Goal: Book appointment/travel/reservation

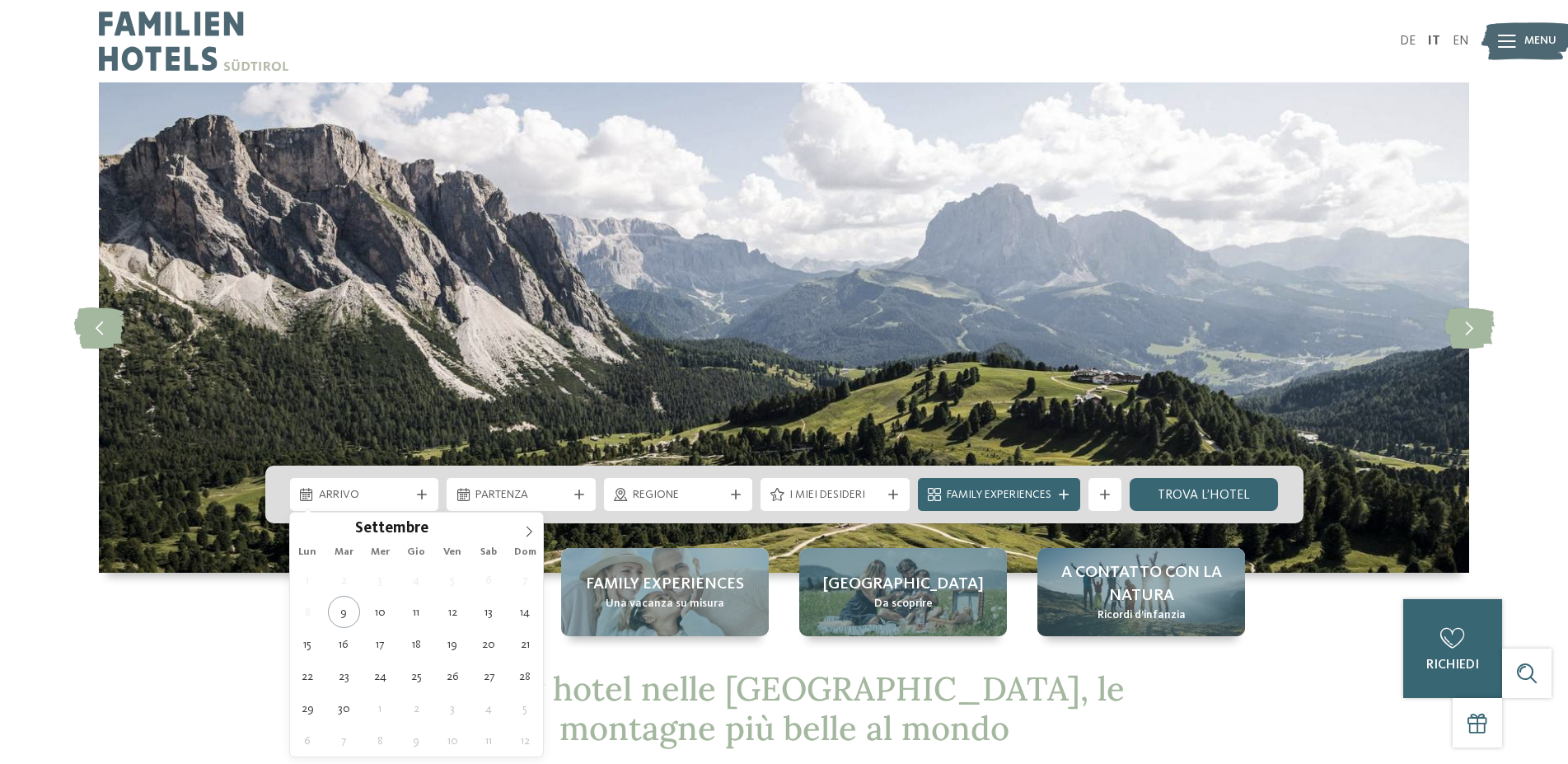
click at [376, 496] on span "Arrivo" at bounding box center [364, 494] width 91 height 16
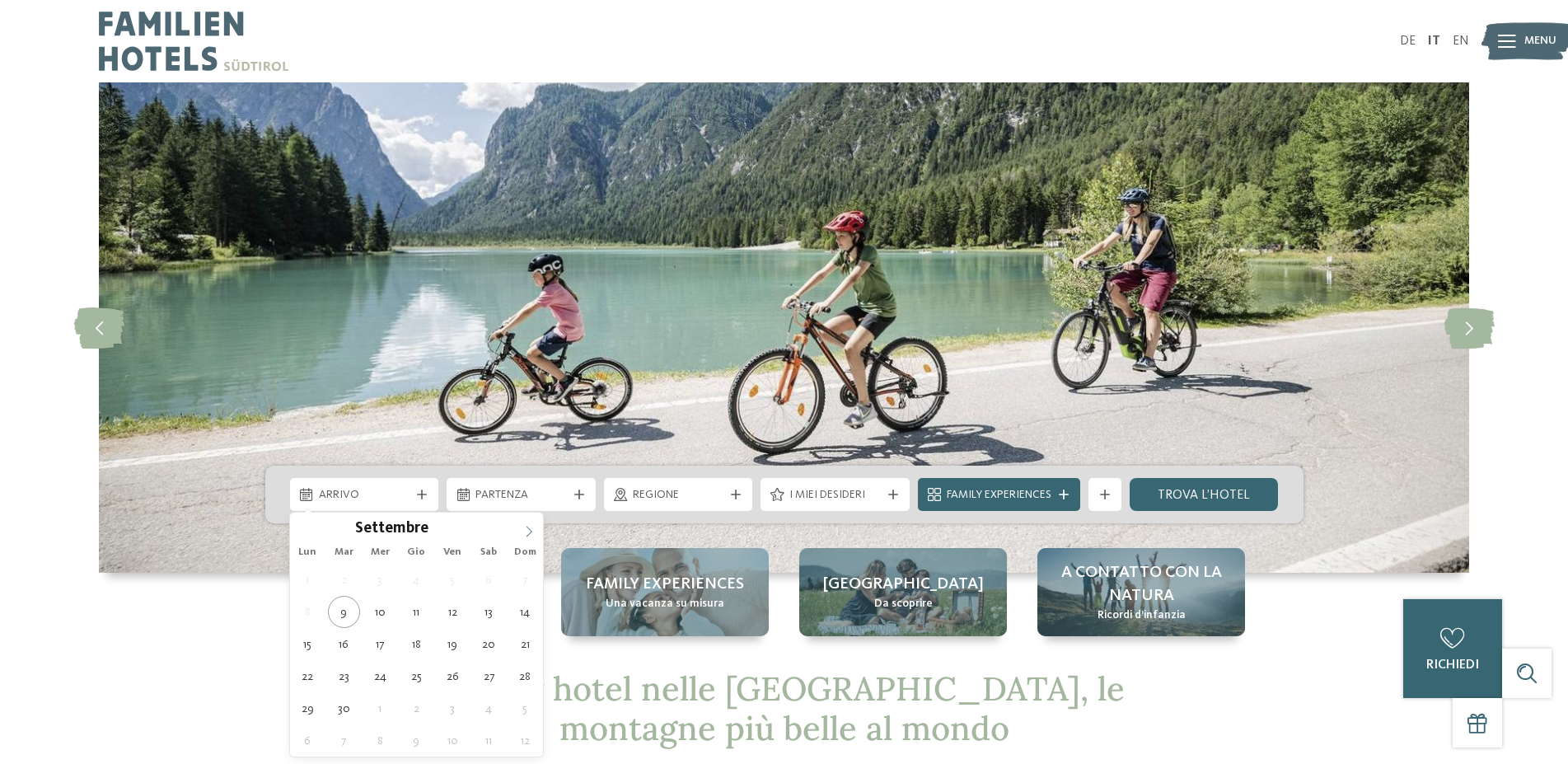
click at [530, 531] on icon at bounding box center [529, 531] width 11 height 11
type div "[DATE]"
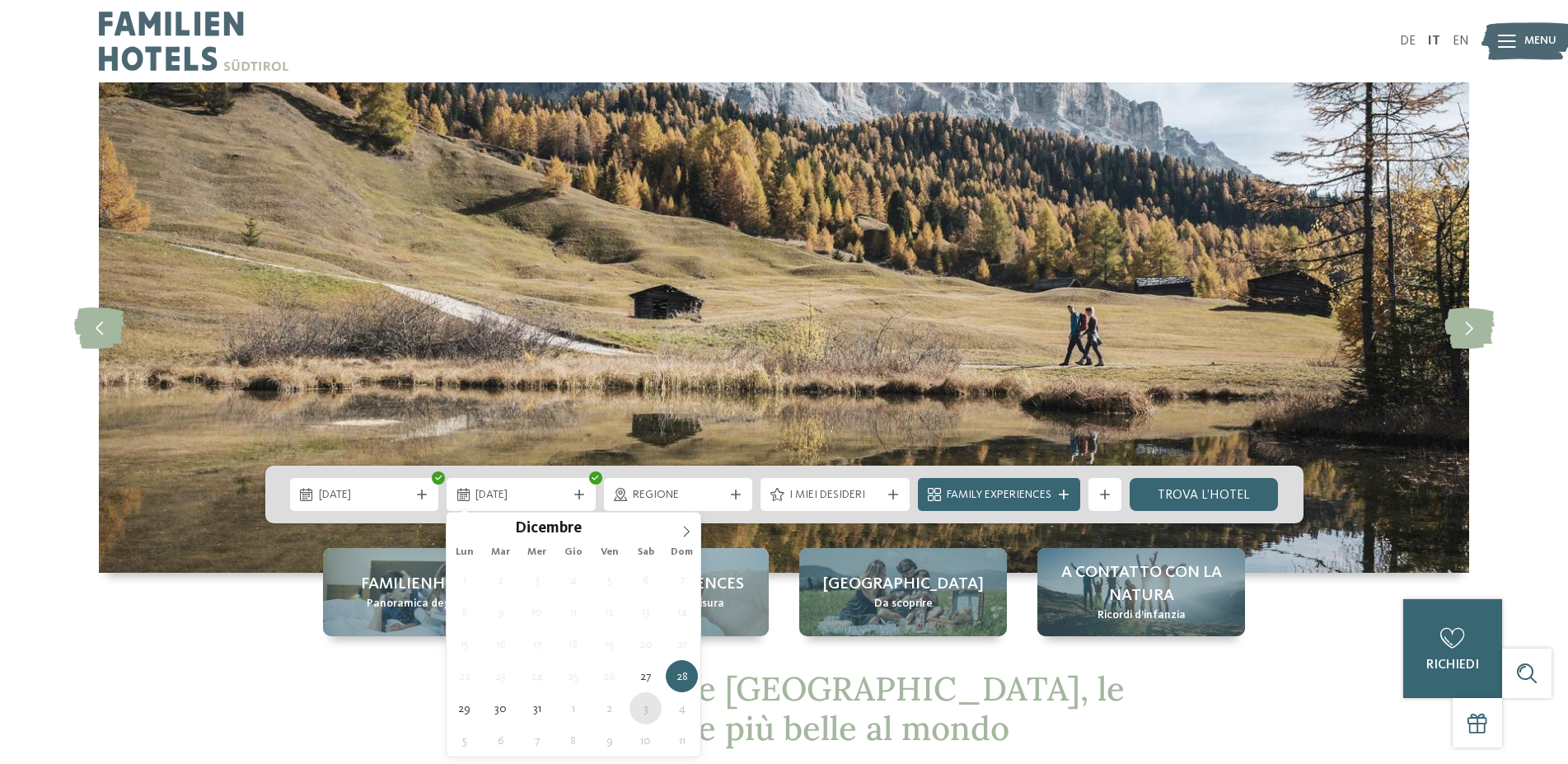
type div "[DATE]"
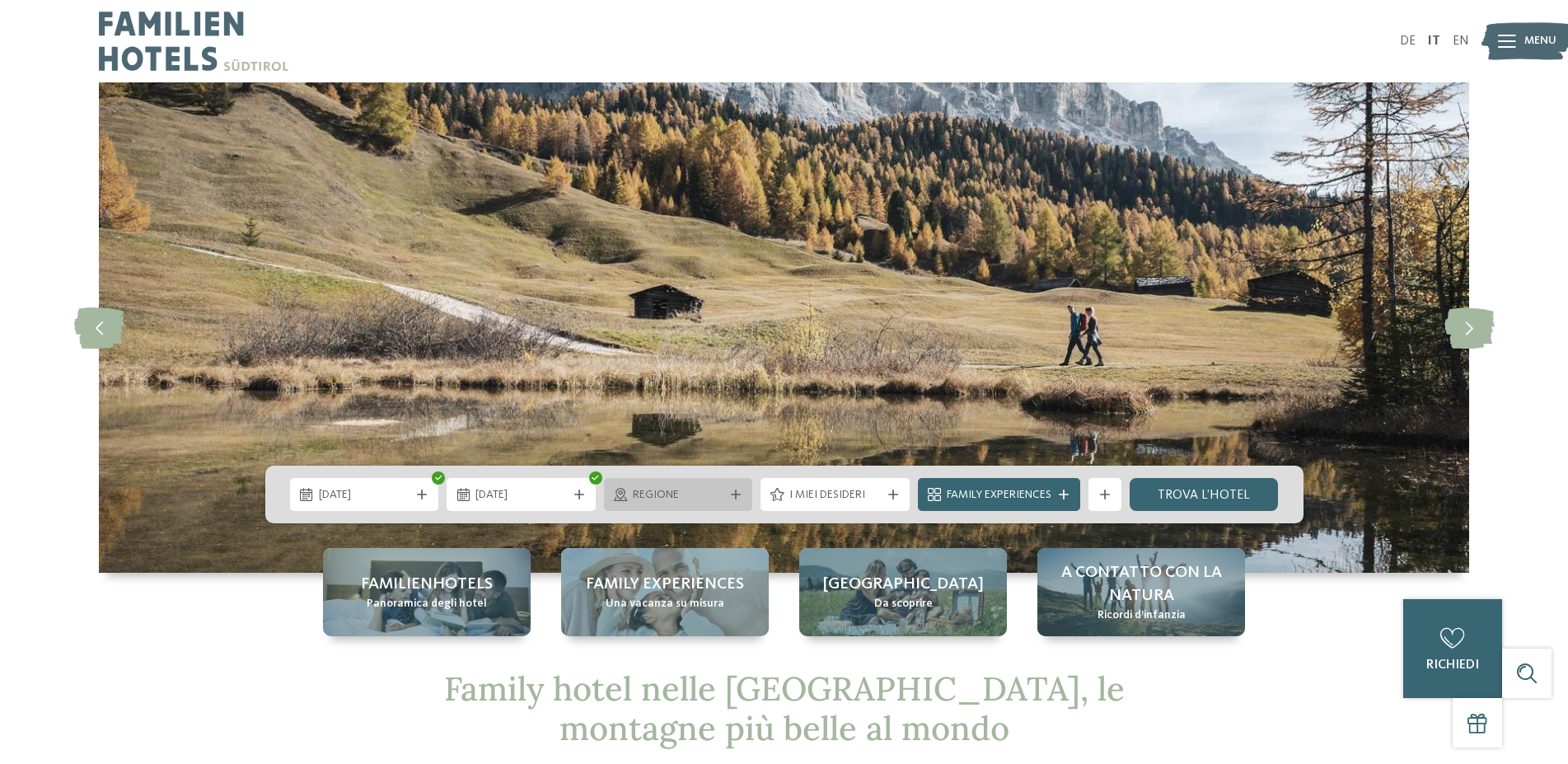
click at [730, 496] on div at bounding box center [736, 494] width 16 height 10
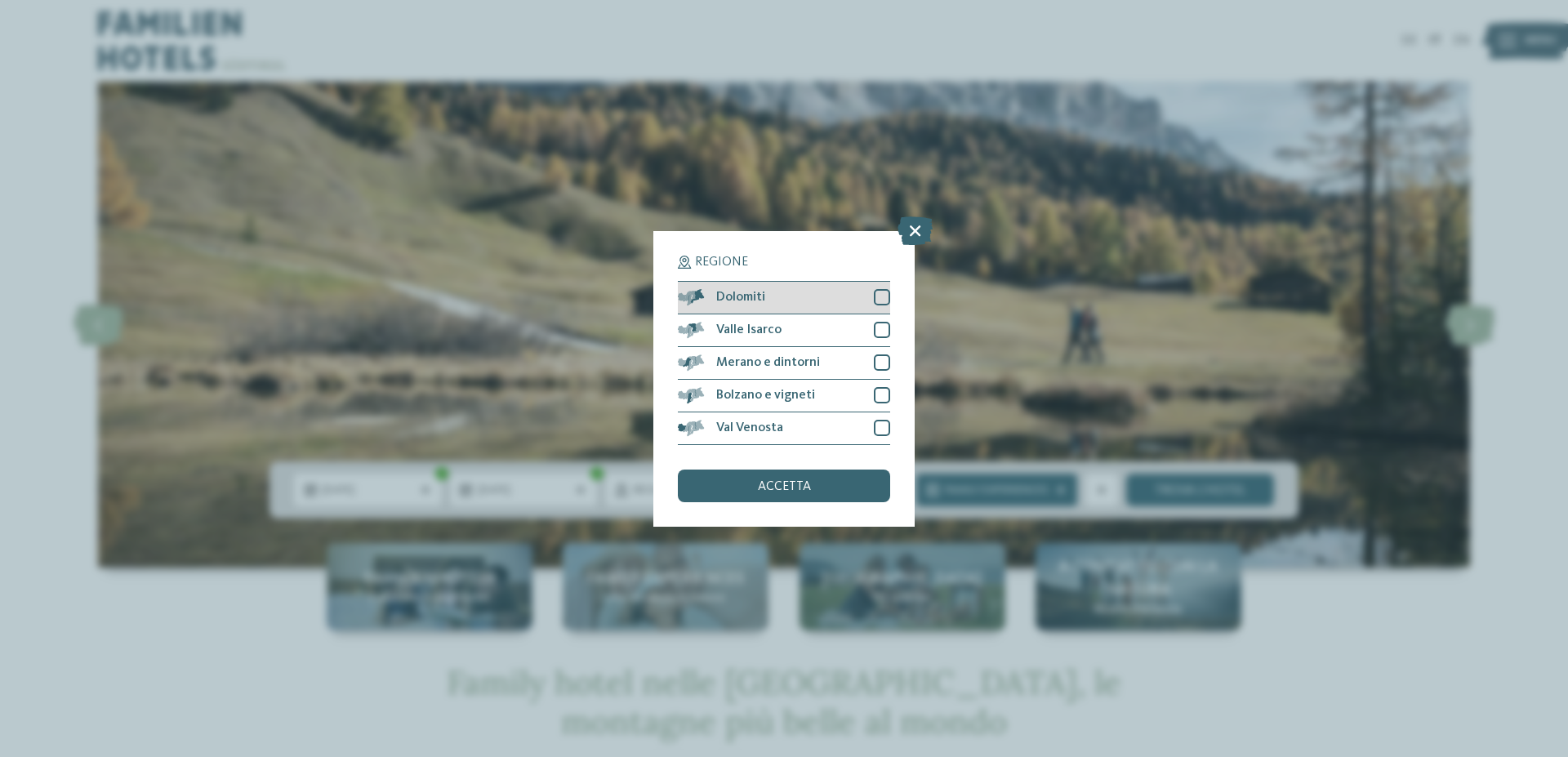
click at [788, 302] on div "Dolomiti" at bounding box center [784, 298] width 213 height 32
click at [788, 484] on span "accetta" at bounding box center [784, 487] width 53 height 13
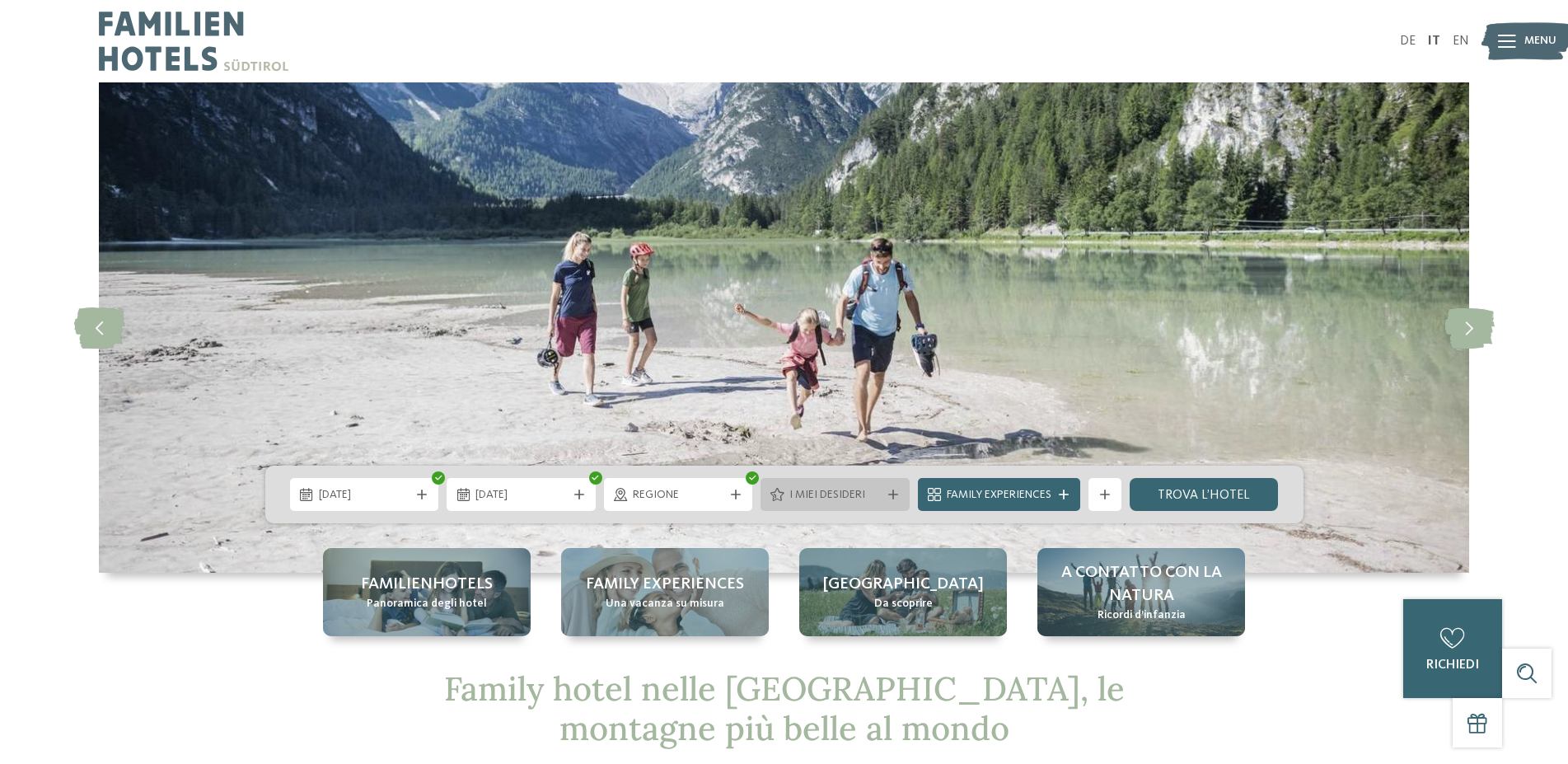
click at [874, 492] on span "I miei desideri" at bounding box center [834, 494] width 91 height 16
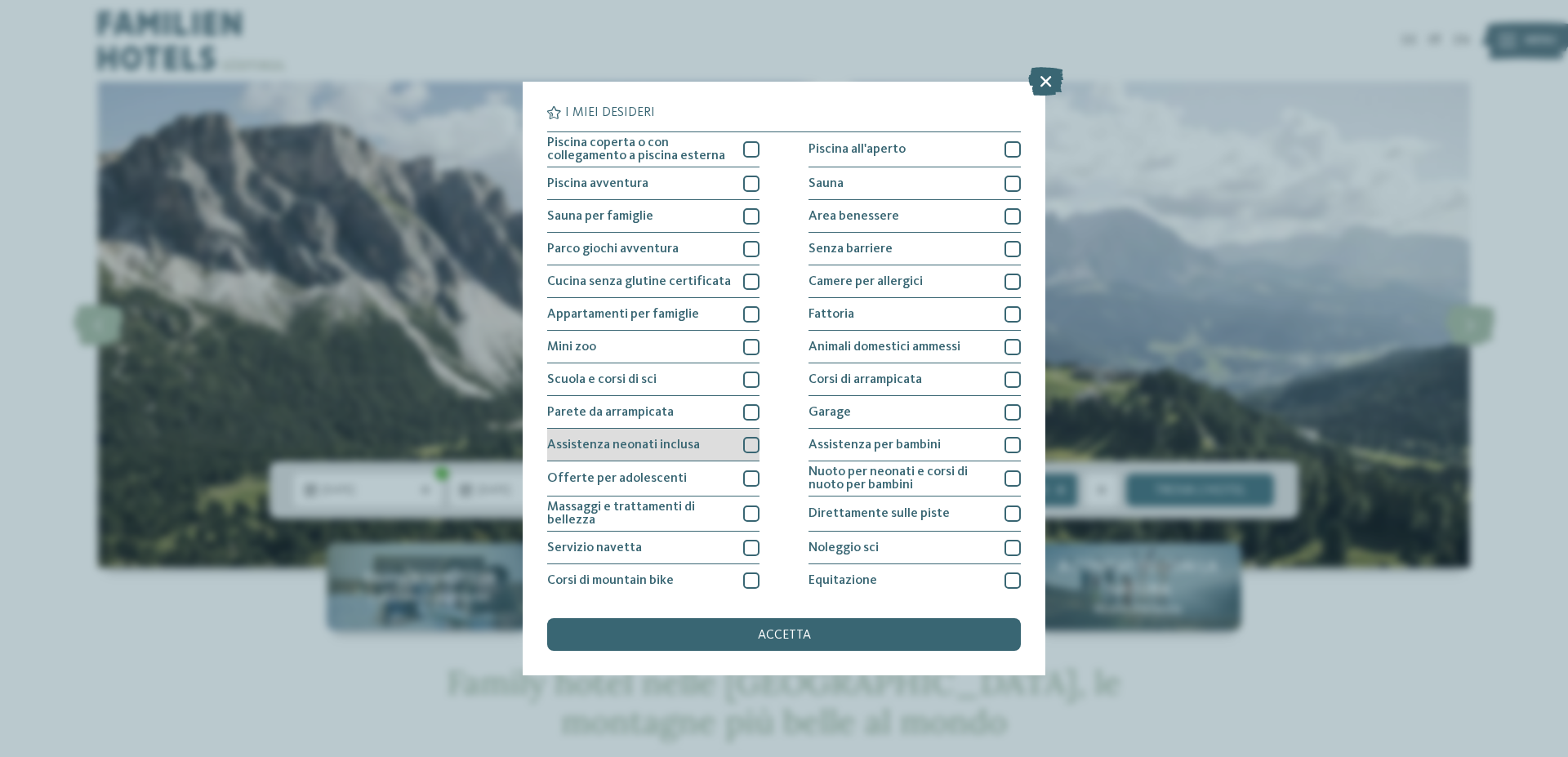
click at [751, 441] on div at bounding box center [751, 444] width 16 height 16
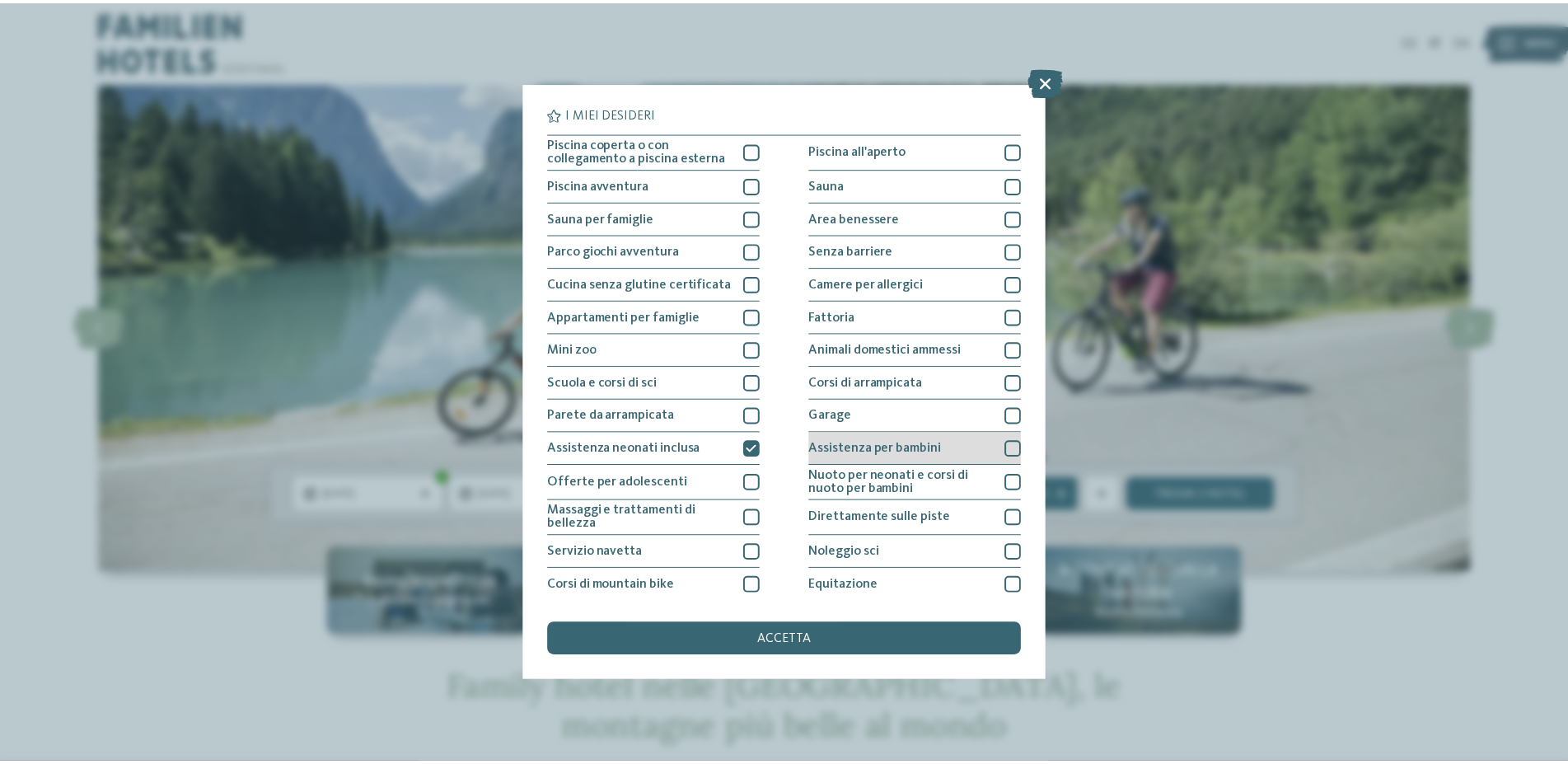
scroll to position [102, 0]
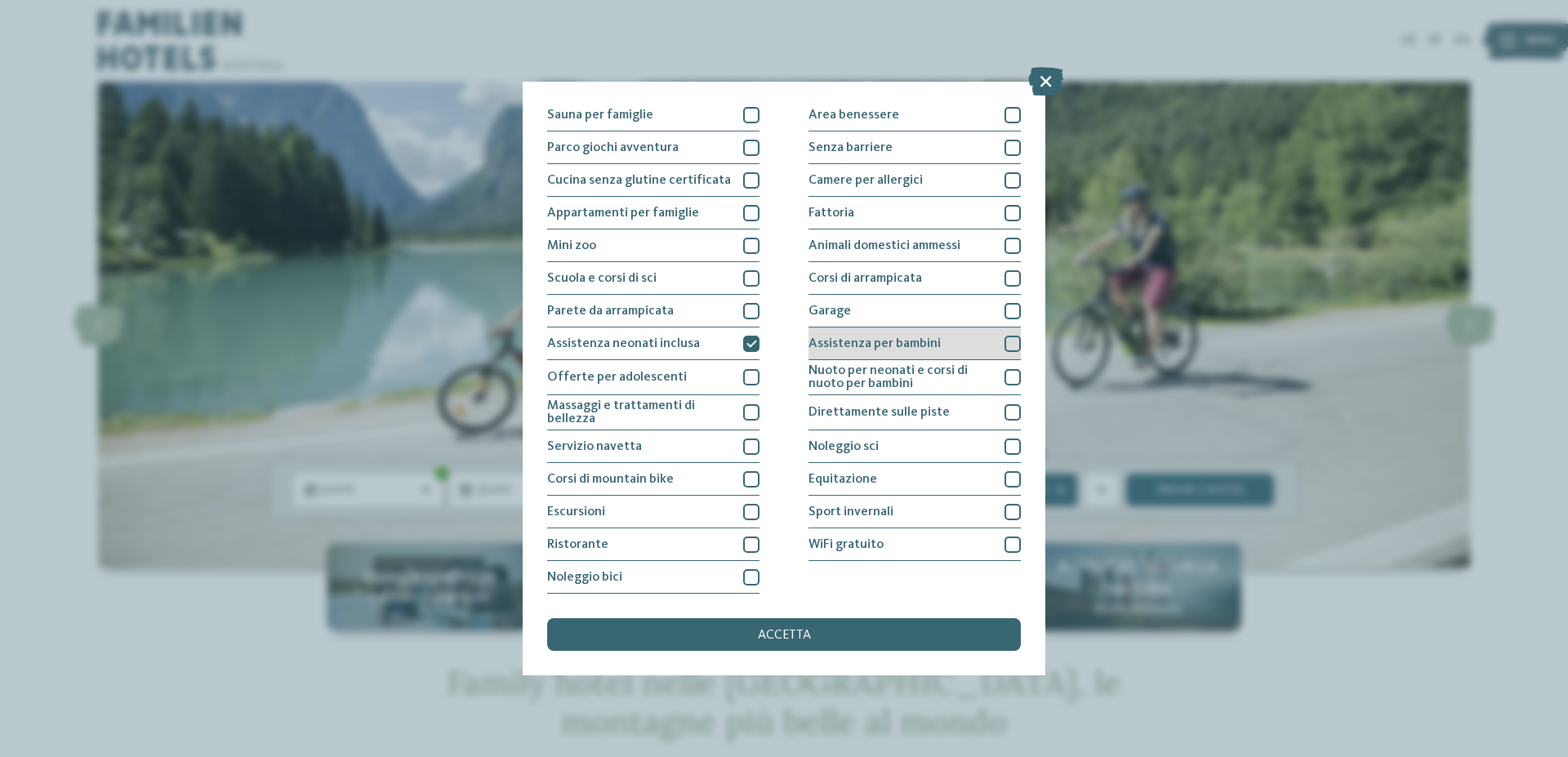
click at [907, 353] on div "Assistenza per bambini" at bounding box center [915, 343] width 213 height 32
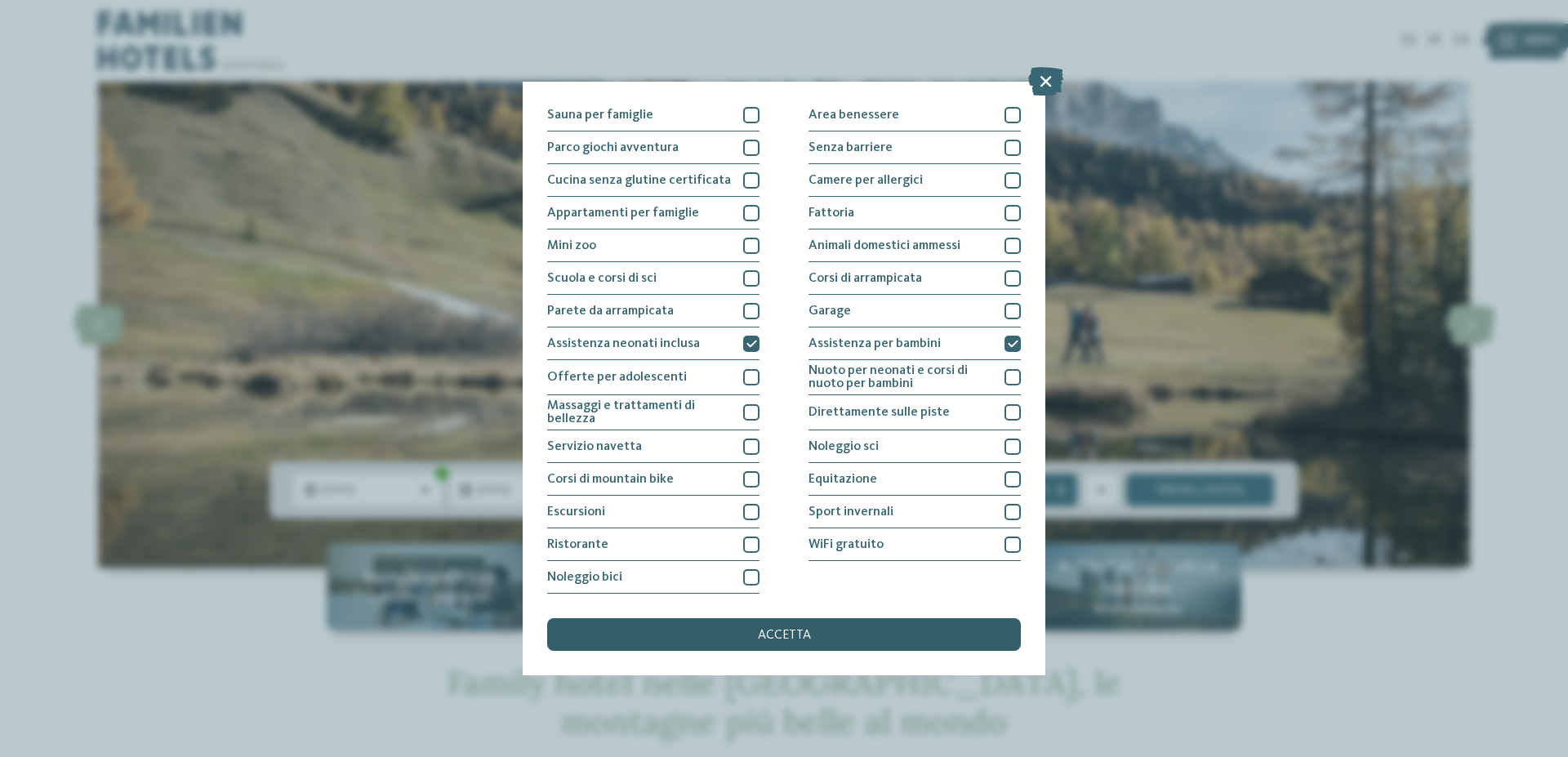
click at [825, 638] on div "accetta" at bounding box center [783, 634] width 474 height 32
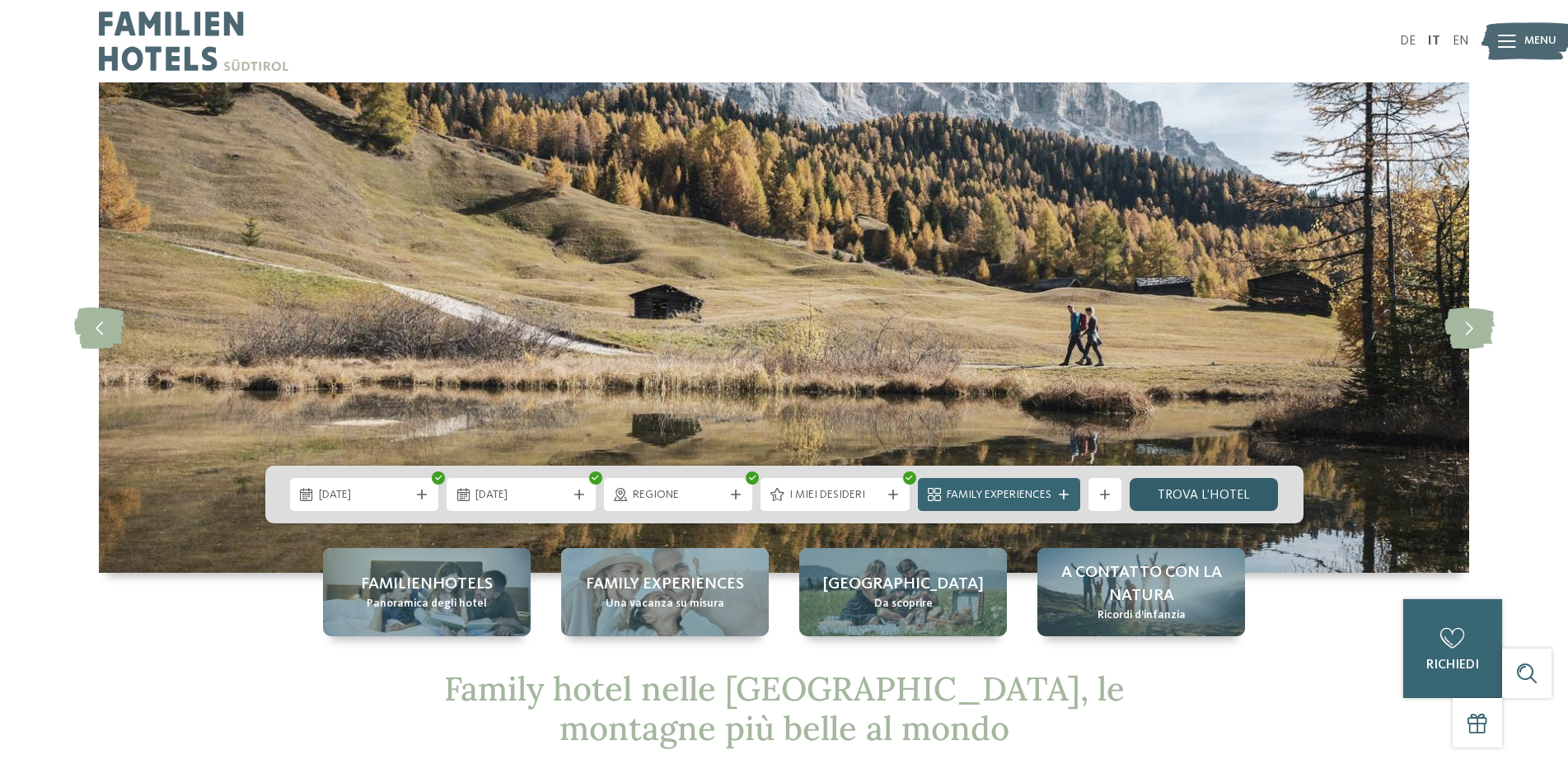
click at [1169, 495] on link "trova l’hotel" at bounding box center [1205, 494] width 149 height 33
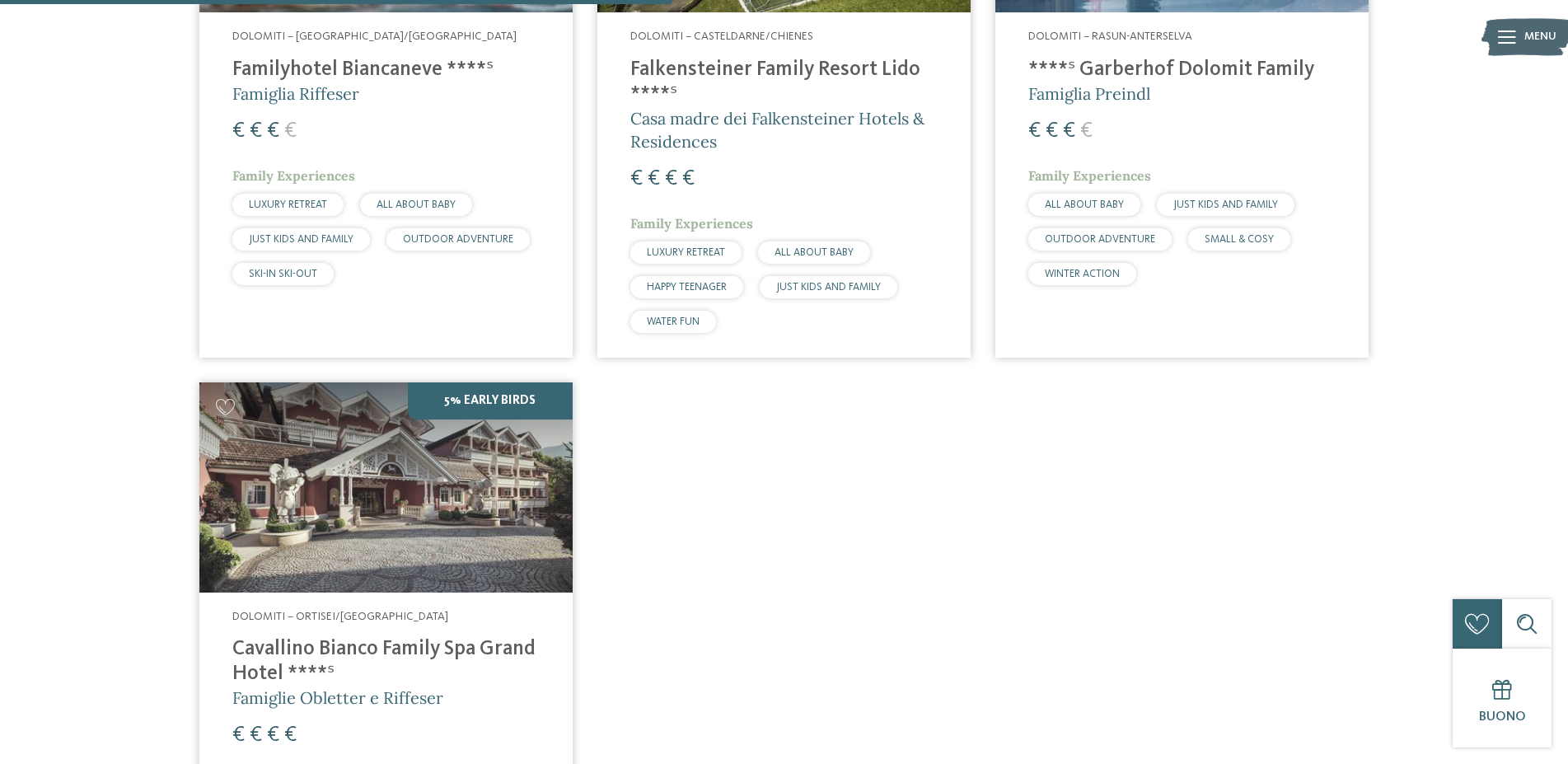
scroll to position [560, 0]
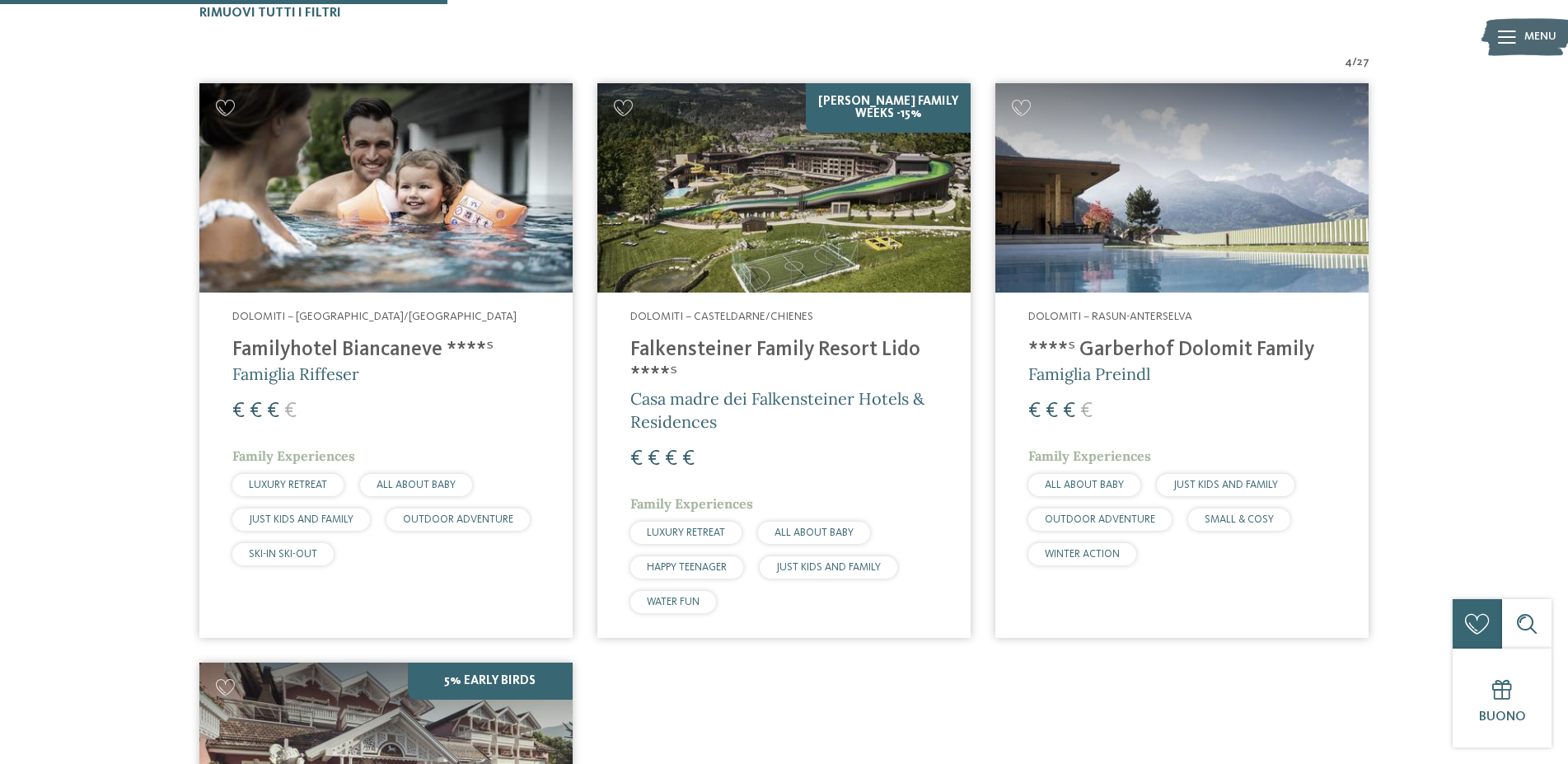
click at [398, 346] on h4 "Familyhotel Biancaneve ****ˢ" at bounding box center [386, 350] width 307 height 25
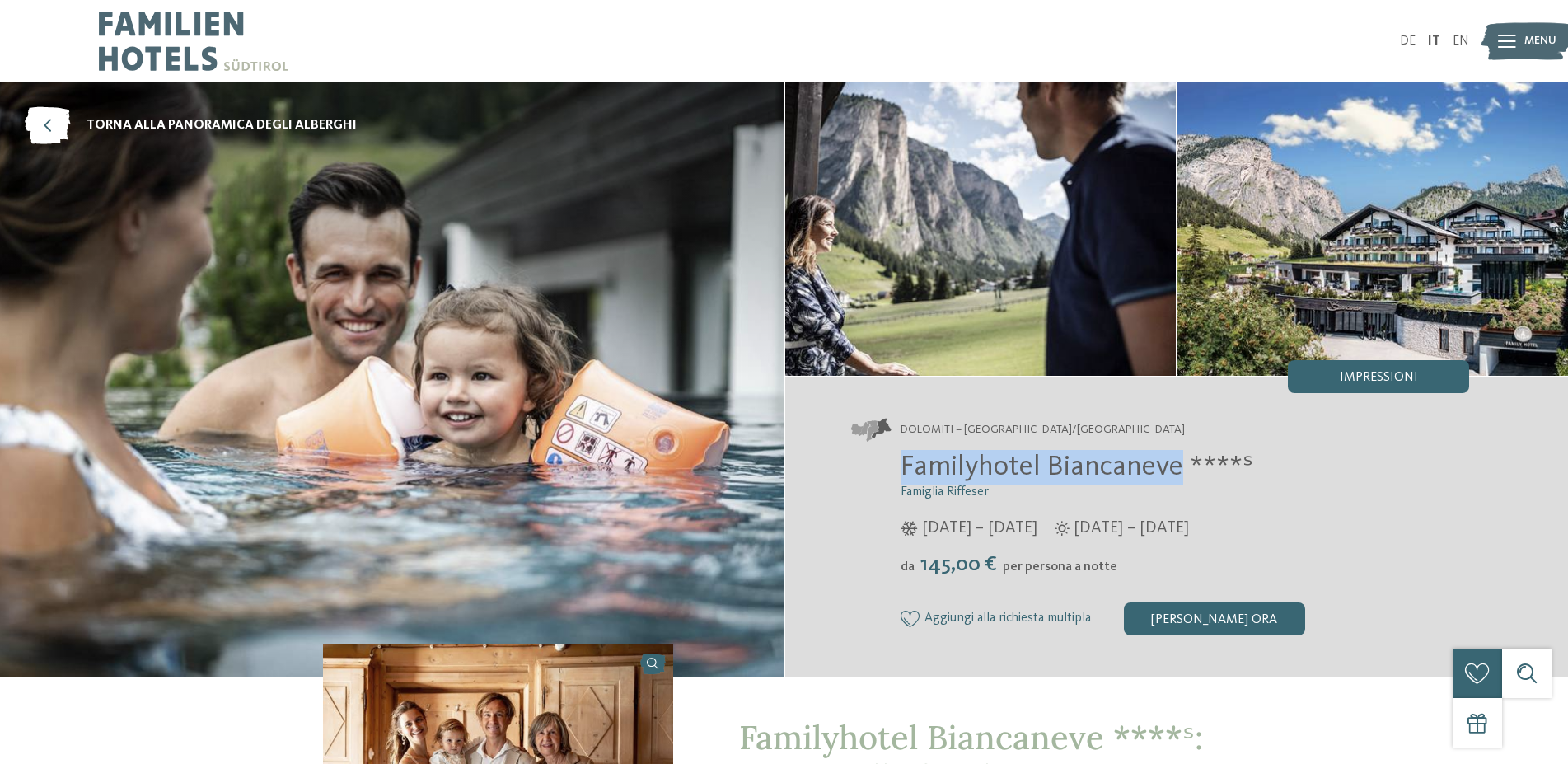
drag, startPoint x: 1180, startPoint y: 465, endPoint x: 905, endPoint y: 467, distance: 275.0
click at [905, 467] on span "Familyhotel Biancaneve ****ˢ" at bounding box center [1077, 466] width 352 height 29
